Goal: Task Accomplishment & Management: Manage account settings

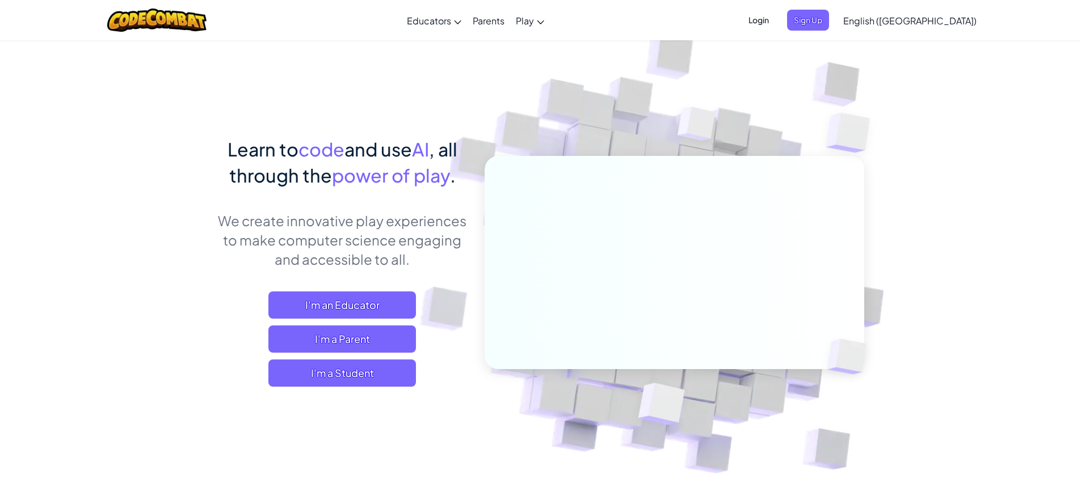
click at [776, 23] on span "Login" at bounding box center [759, 20] width 34 height 21
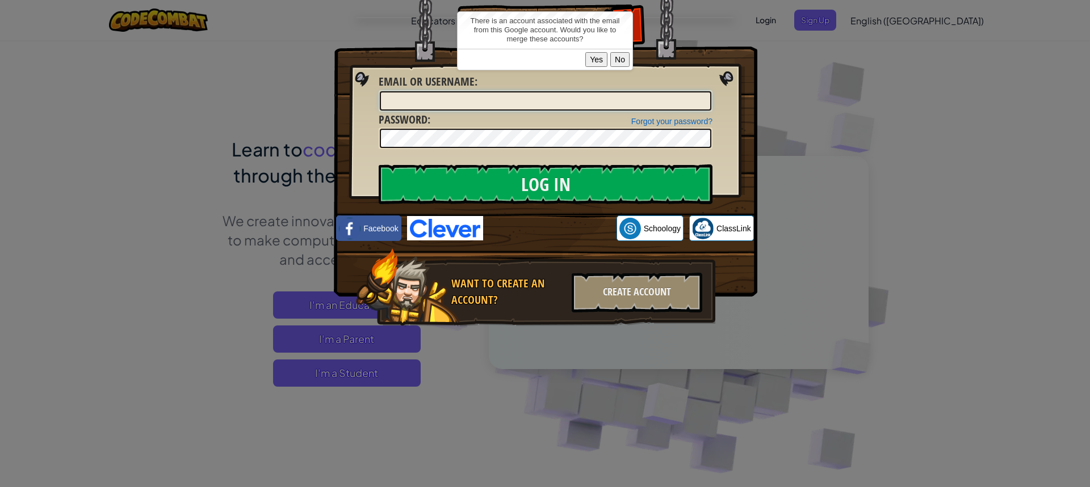
click at [579, 97] on input "Email or Username :" at bounding box center [545, 100] width 331 height 19
type input "[EMAIL_ADDRESS][DOMAIN_NAME]"
click at [378, 165] on input "Log In" at bounding box center [545, 185] width 334 height 40
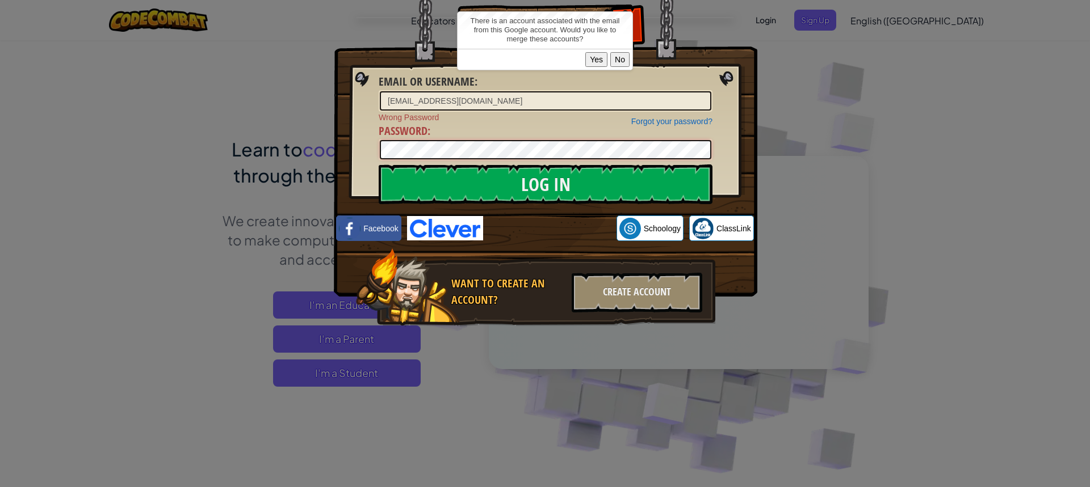
click at [0, 132] on div "Log In Email or Username : [EMAIL_ADDRESS][DOMAIN_NAME] Forgot your password? W…" at bounding box center [545, 243] width 1090 height 487
click at [378, 165] on input "Log In" at bounding box center [545, 185] width 334 height 40
